Goal: Transaction & Acquisition: Purchase product/service

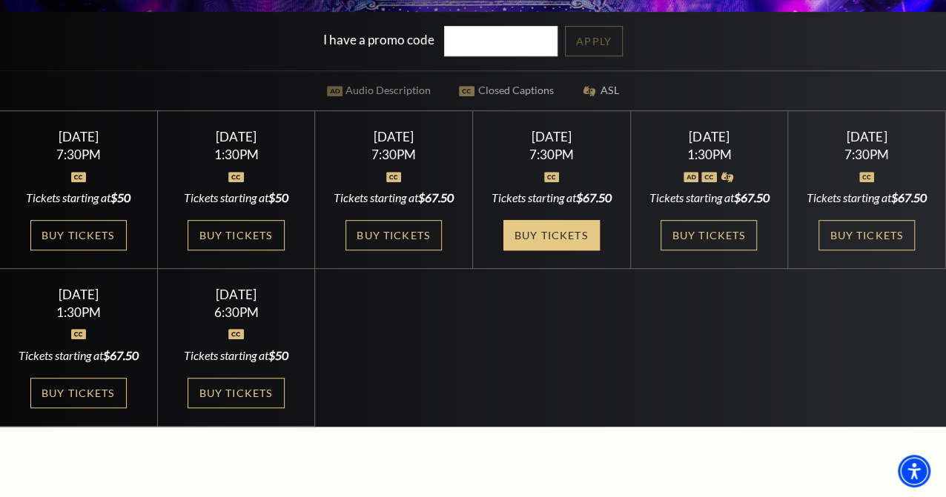
click at [560, 251] on link "Buy Tickets" at bounding box center [551, 235] width 96 height 30
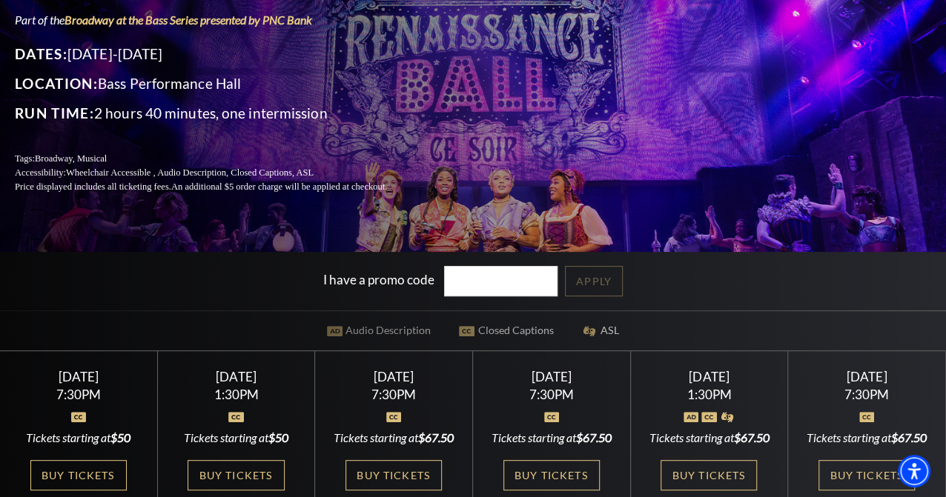
scroll to position [123, 0]
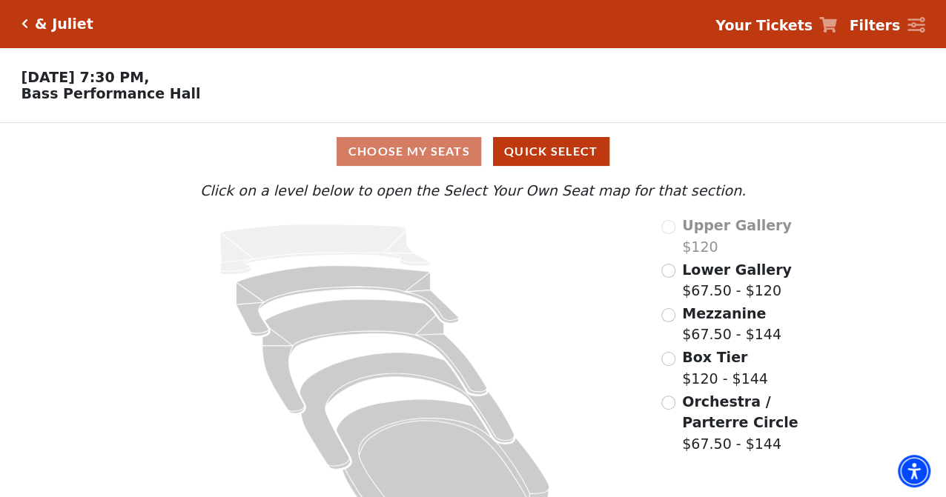
click at [397, 154] on div "Choose My Seats Quick Select" at bounding box center [473, 151] width 709 height 29
click at [397, 156] on div "Choose My Seats Quick Select" at bounding box center [473, 151] width 709 height 29
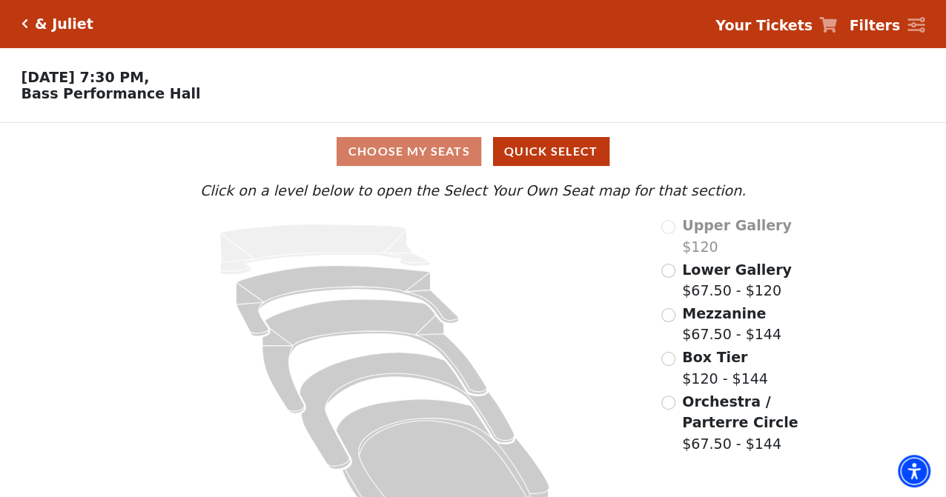
click at [414, 97] on p "[DATE] 7:30 PM, [GEOGRAPHIC_DATA]" at bounding box center [354, 85] width 709 height 33
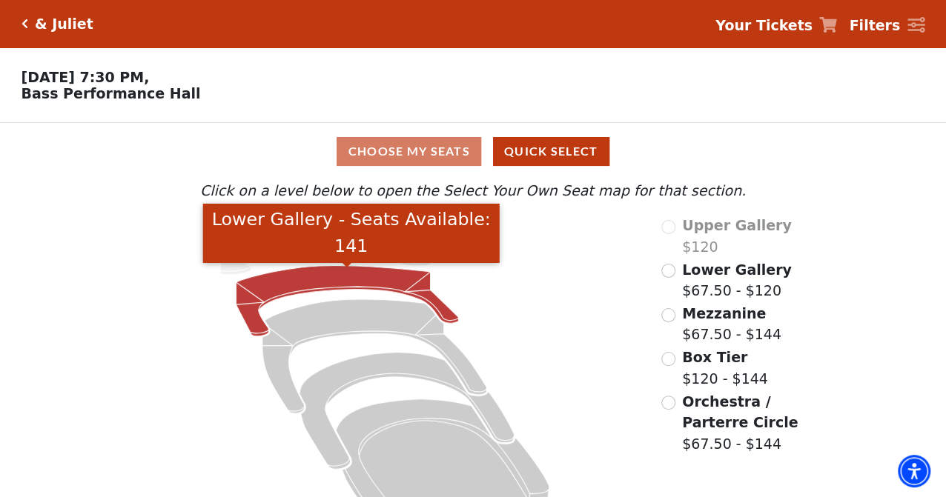
click at [318, 277] on icon "Lower Gallery - Seats Available: 141" at bounding box center [347, 301] width 222 height 70
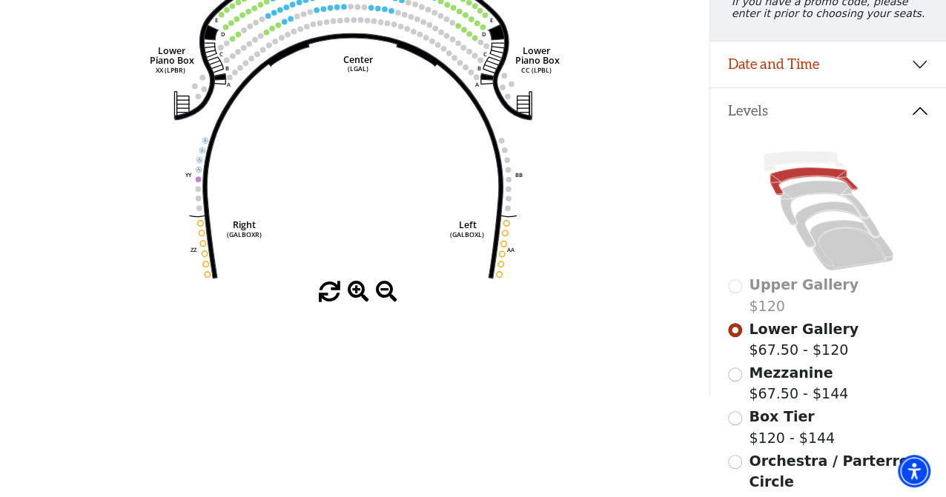
scroll to position [165, 0]
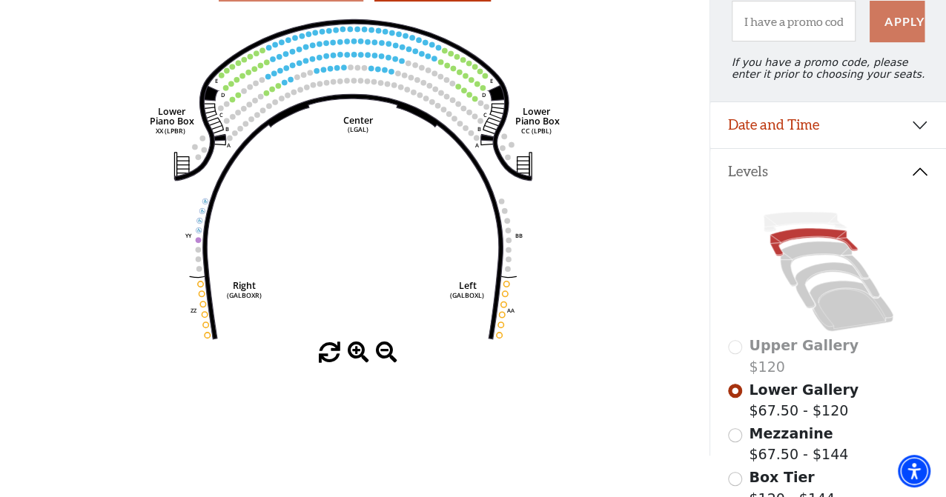
click at [351, 355] on span at bounding box center [358, 352] width 21 height 21
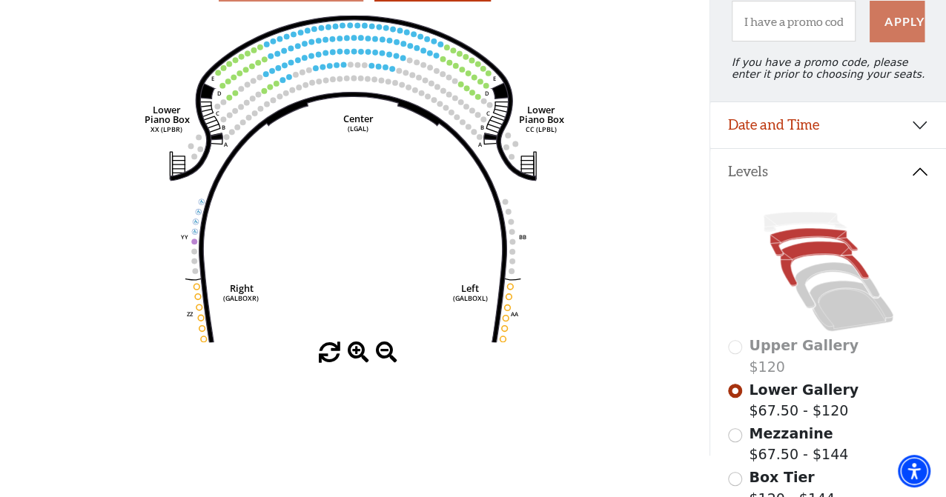
click at [810, 265] on icon at bounding box center [824, 264] width 88 height 45
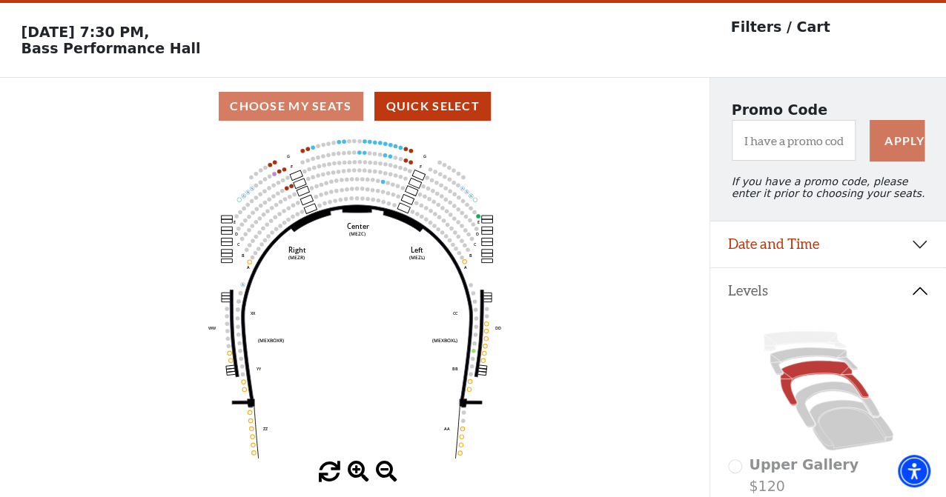
scroll to position [68, 0]
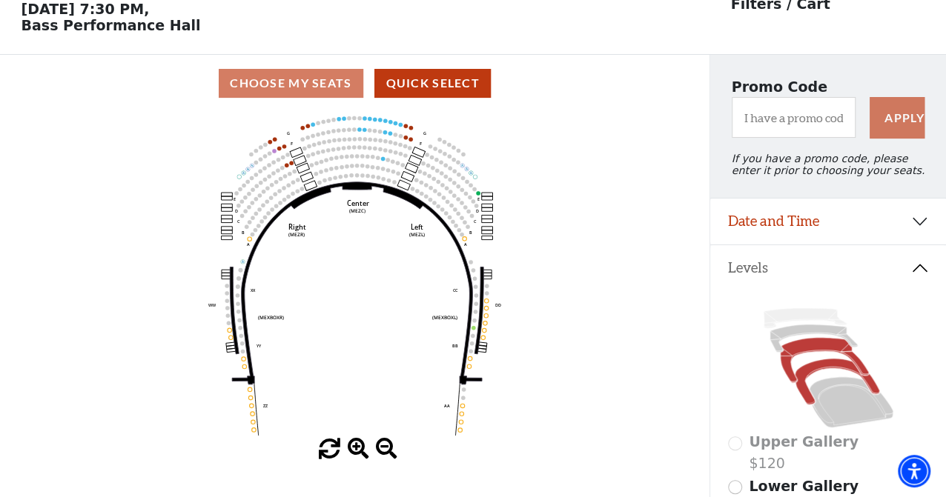
click at [820, 377] on icon at bounding box center [837, 382] width 85 height 46
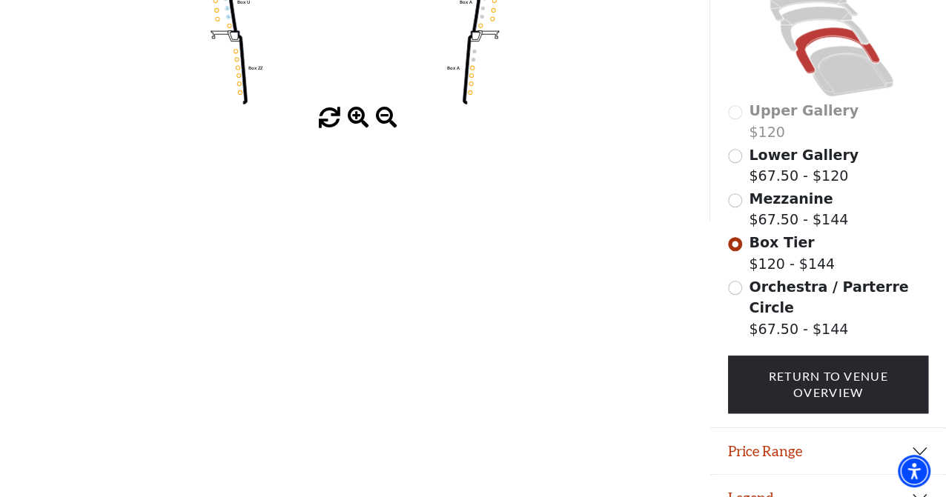
scroll to position [412, 0]
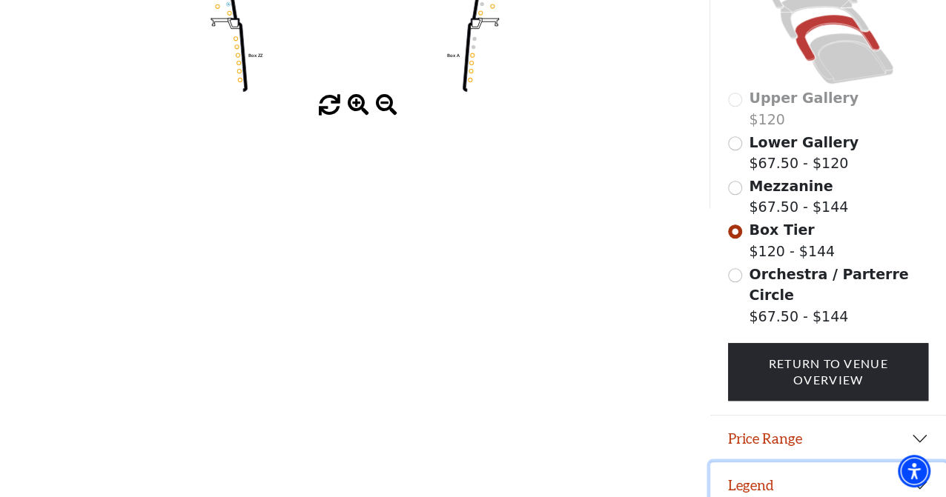
click at [765, 486] on button "Legend" at bounding box center [828, 486] width 236 height 46
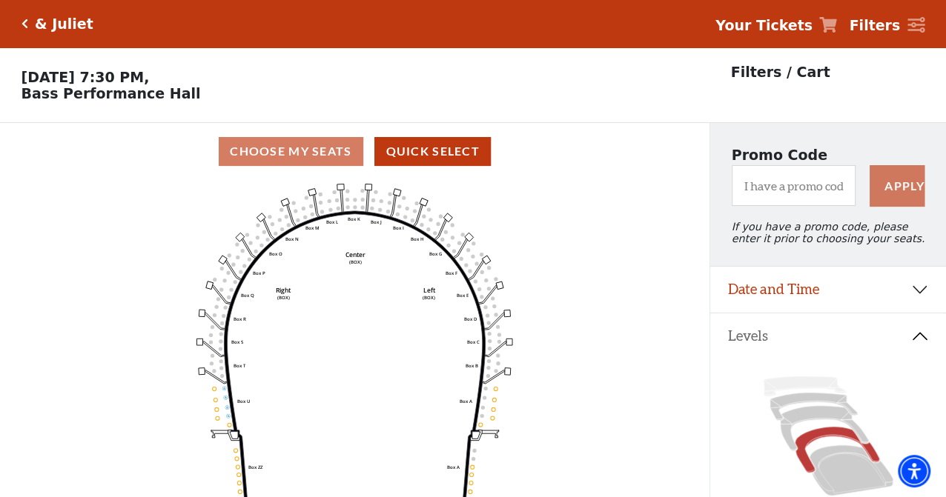
scroll to position [123, 0]
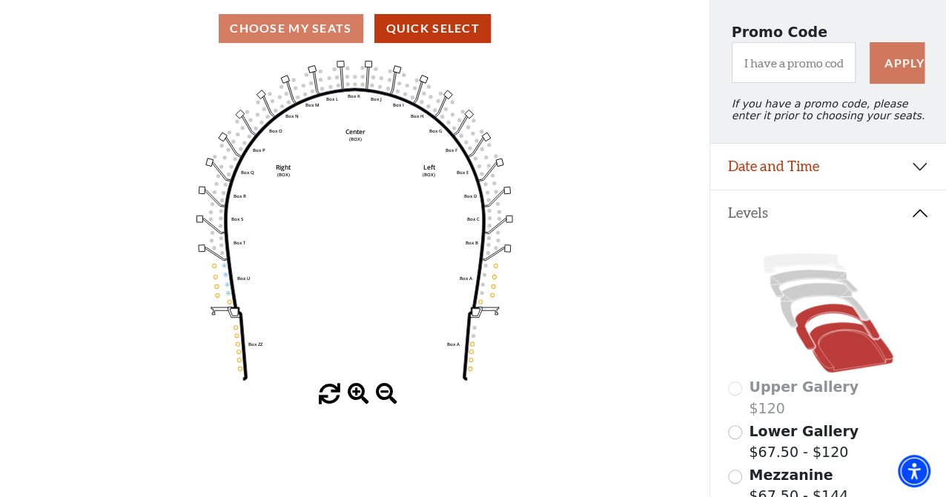
click at [817, 350] on icon at bounding box center [851, 347] width 84 height 50
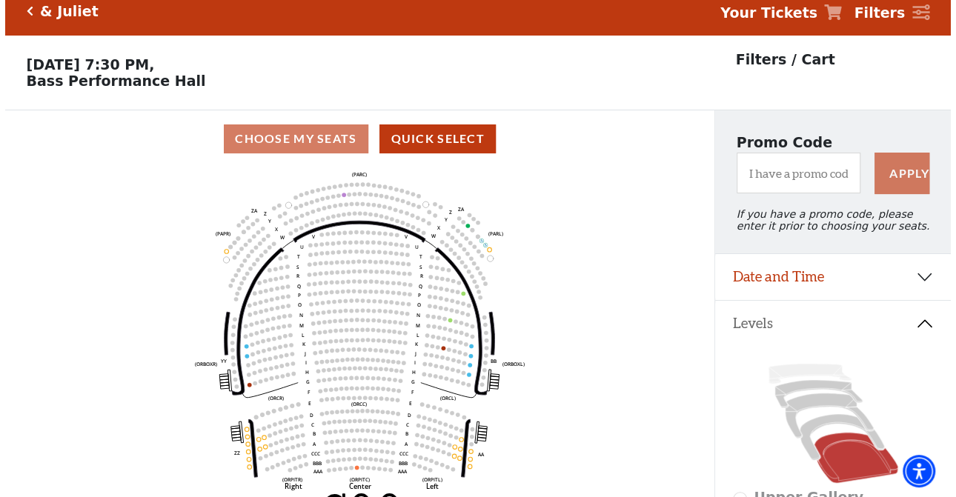
scroll to position [0, 0]
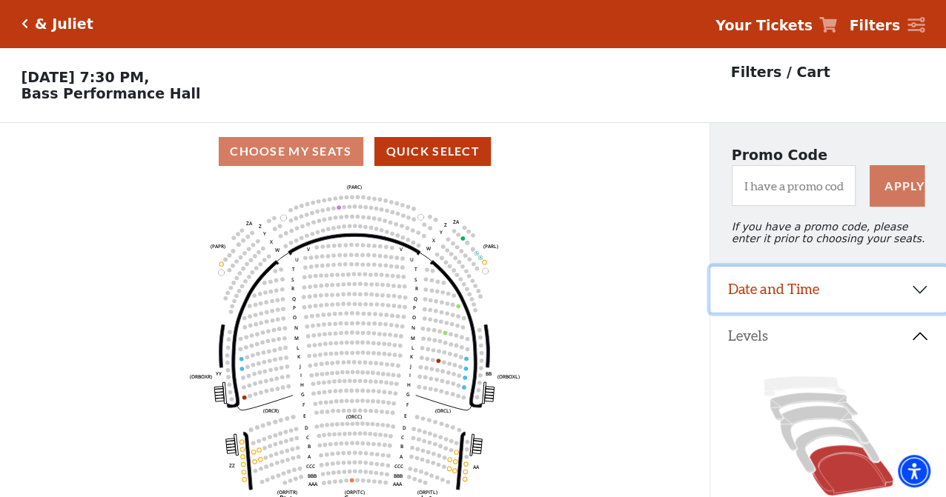
click at [778, 303] on button "Date and Time" at bounding box center [828, 290] width 236 height 46
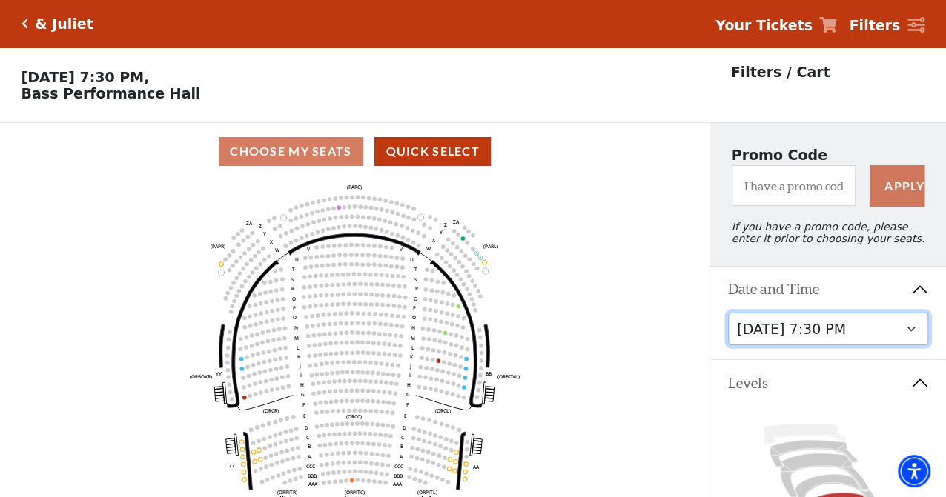
click at [912, 343] on select "[DATE] 1:30 PM [DATE] 7:30 PM [DATE] 7:30 PM [DATE] 7:30 PM [DATE] 1:30 PM [DAT…" at bounding box center [828, 329] width 201 height 33
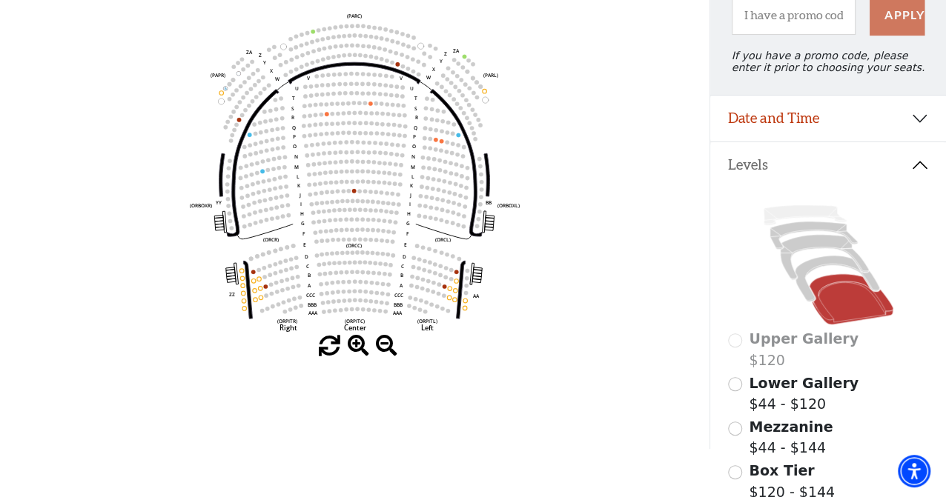
scroll to position [192, 0]
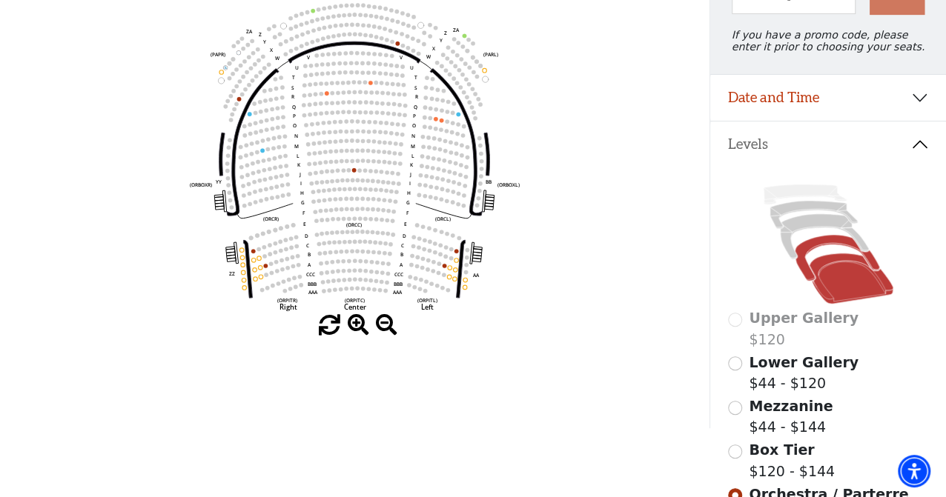
click at [824, 253] on icon at bounding box center [837, 258] width 85 height 46
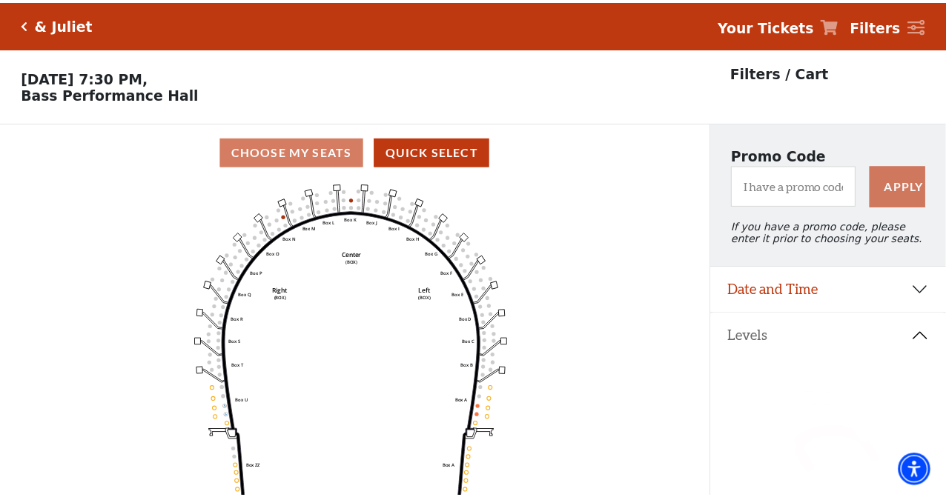
scroll to position [68, 0]
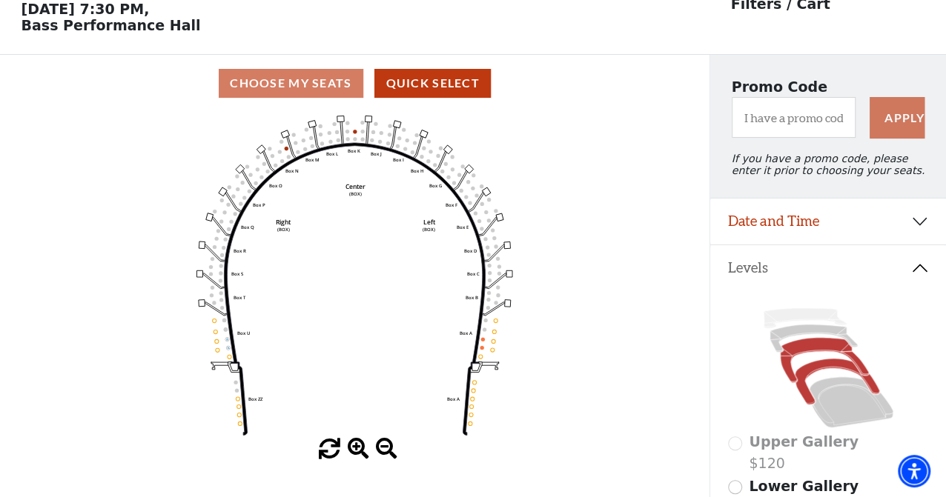
click at [807, 355] on icon at bounding box center [824, 360] width 88 height 45
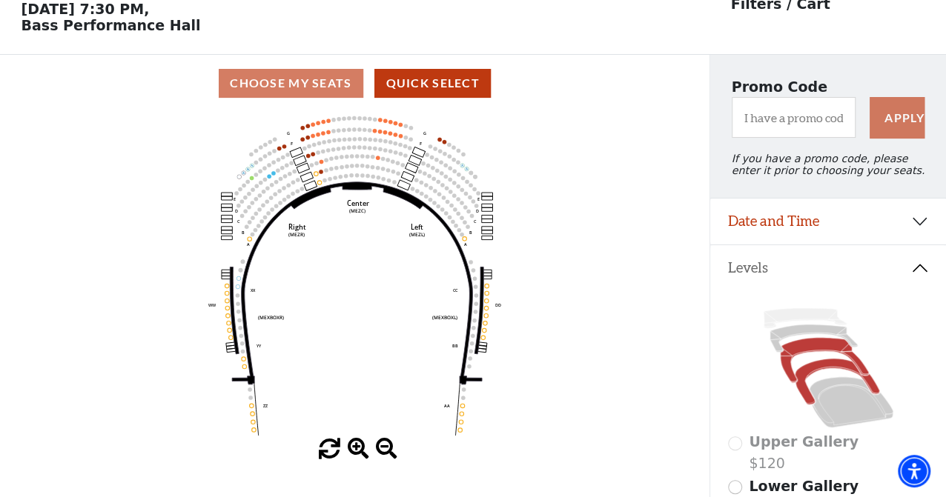
click at [821, 375] on icon at bounding box center [837, 382] width 85 height 46
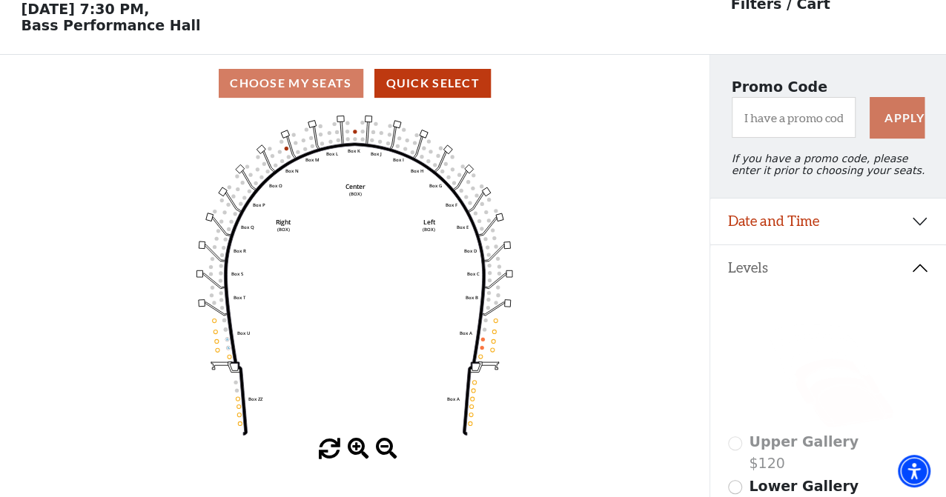
click at [849, 415] on icon at bounding box center [851, 402] width 84 height 50
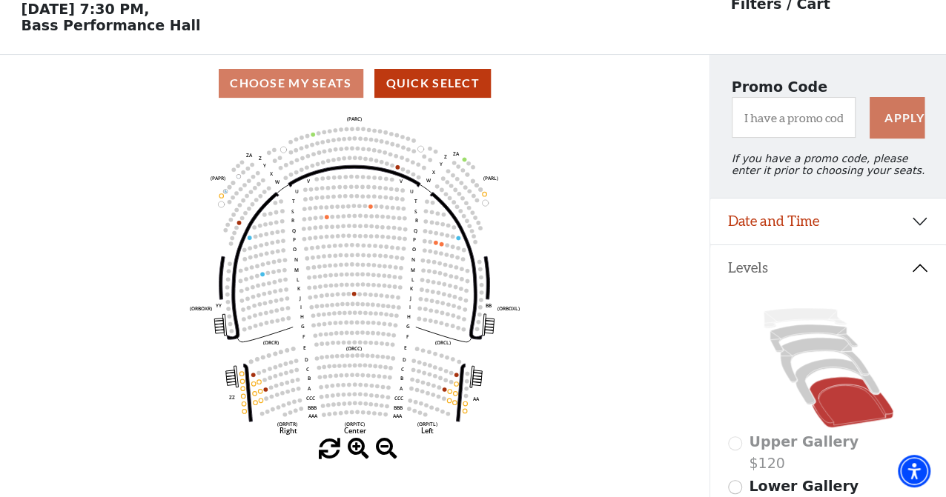
click at [425, 291] on icon "Left (ORPITL) Right (ORPITR) Center (ORPITC) ZZ AA YY BB ZA ZA (ORCL) (ORCR) (O…" at bounding box center [355, 275] width 638 height 327
click at [423, 282] on circle at bounding box center [422, 280] width 4 height 4
click at [804, 340] on icon at bounding box center [812, 338] width 87 height 27
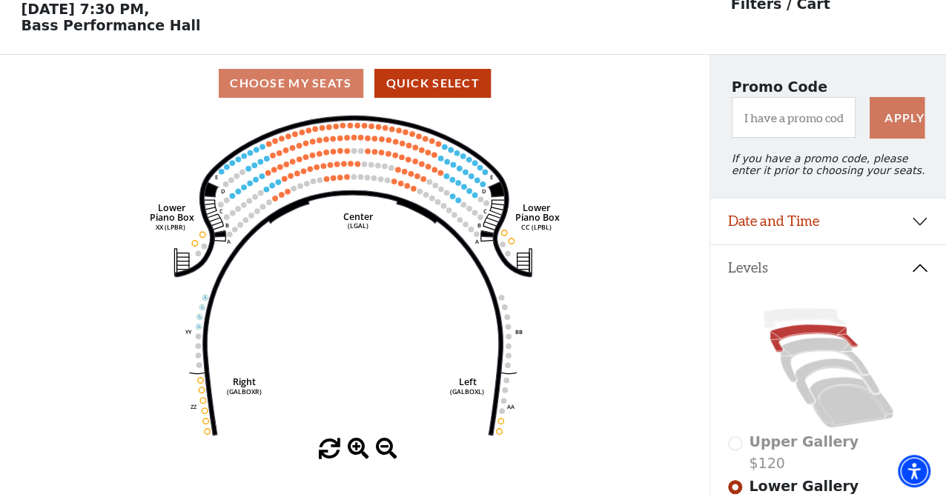
scroll to position [192, 0]
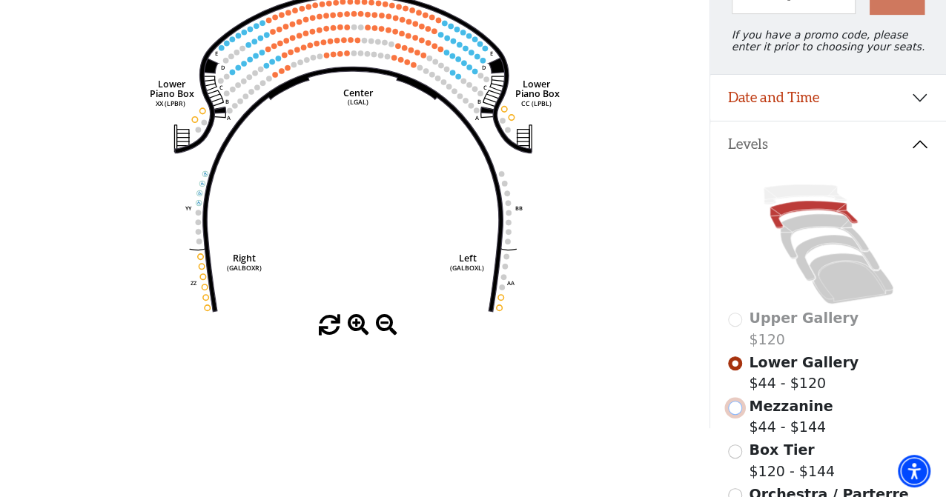
click at [738, 415] on input "Mezzanine$44 - $144\a" at bounding box center [735, 408] width 14 height 14
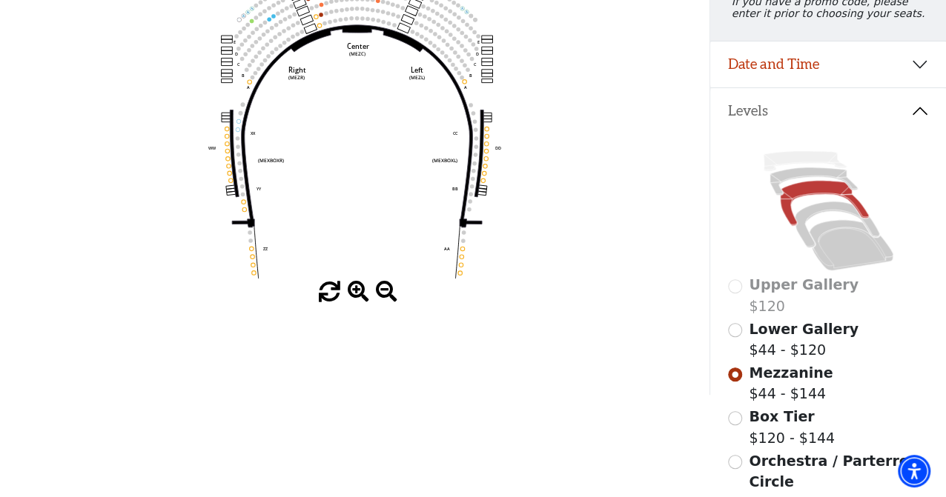
scroll to position [247, 0]
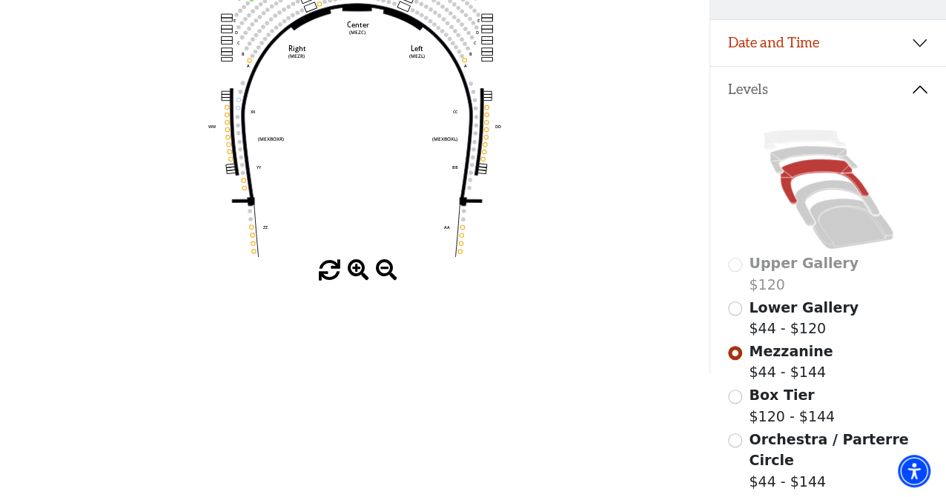
click at [382, 274] on span at bounding box center [386, 270] width 21 height 21
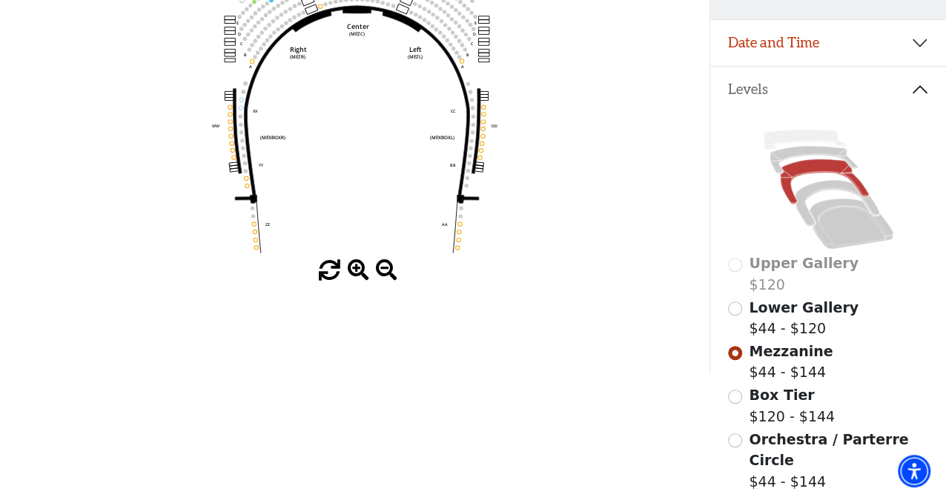
click at [382, 274] on span at bounding box center [386, 270] width 21 height 21
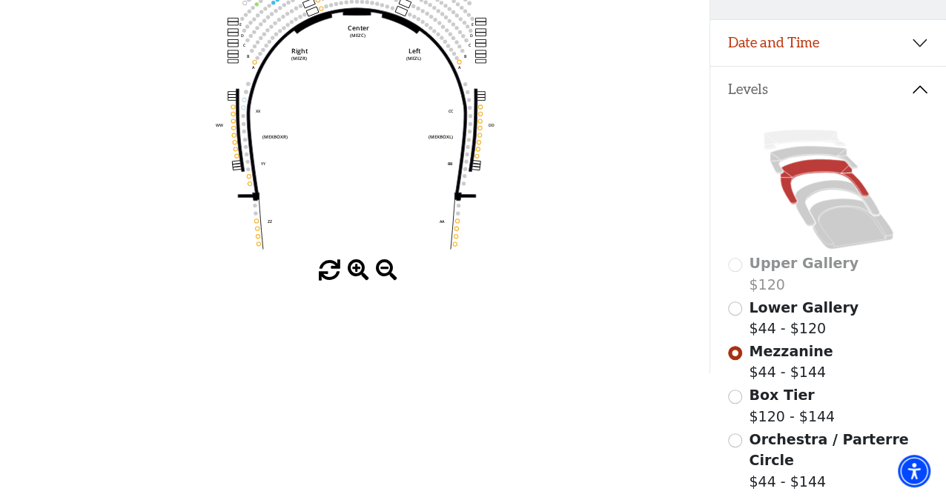
click at [382, 274] on span at bounding box center [386, 270] width 21 height 21
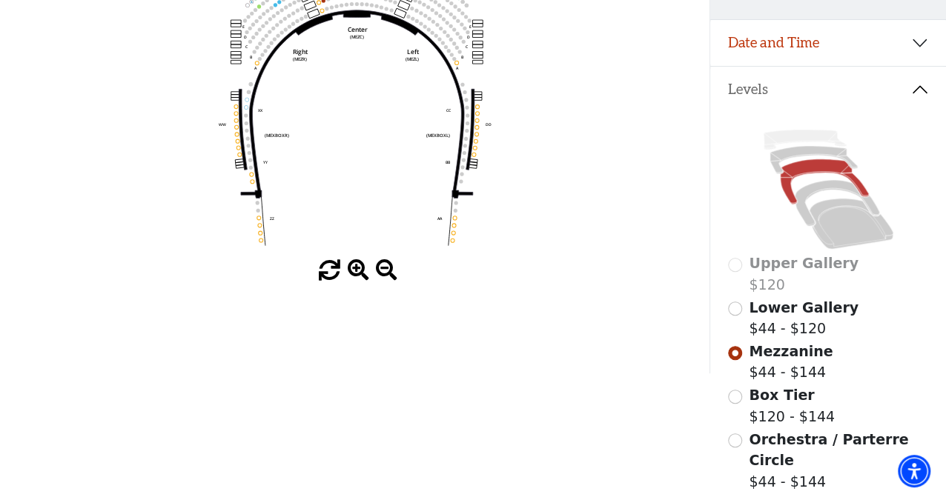
click at [382, 274] on span at bounding box center [386, 270] width 21 height 21
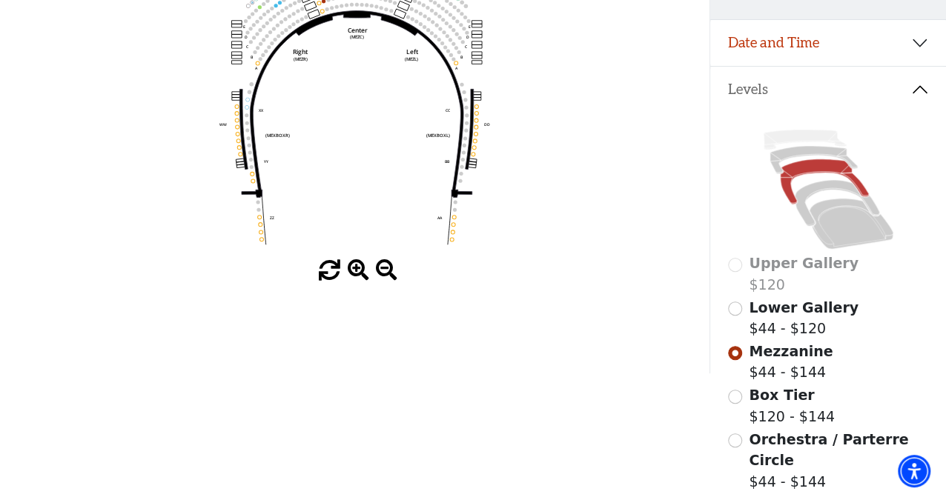
click at [382, 274] on span at bounding box center [386, 270] width 21 height 21
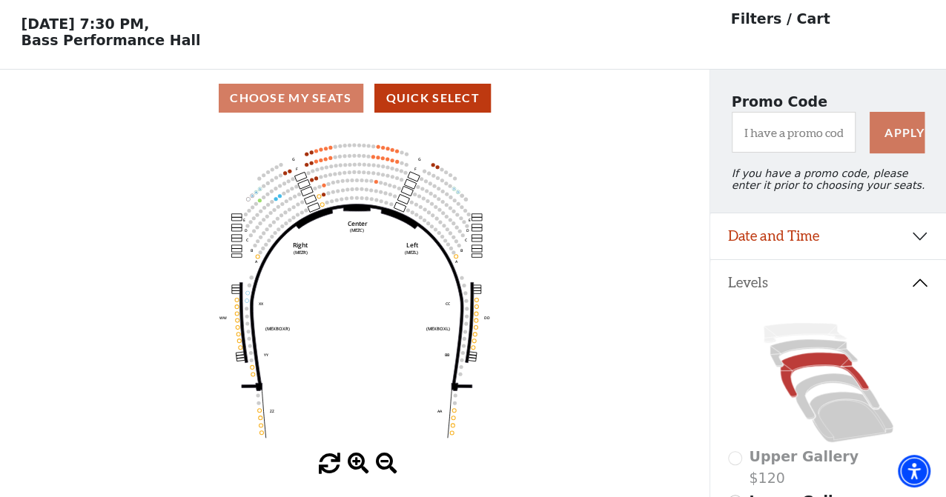
scroll to position [0, 0]
